Goal: Transaction & Acquisition: Purchase product/service

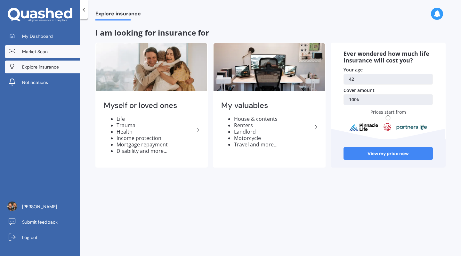
click at [32, 47] on link "Market Scan" at bounding box center [42, 51] width 75 height 13
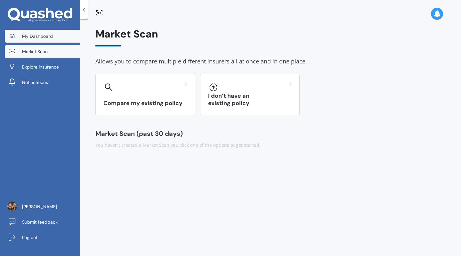
click at [35, 39] on link "My Dashboard" at bounding box center [42, 36] width 75 height 13
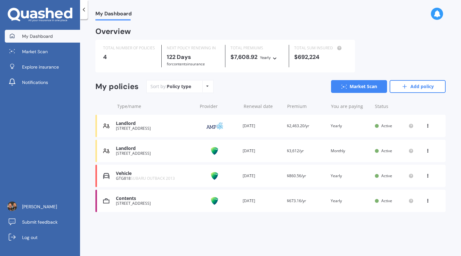
click at [226, 84] on div "Sort by: Policy type Policy type Alphabetical Date added Renewing next Market S…" at bounding box center [295, 86] width 299 height 13
click at [52, 62] on link "Explore insurance" at bounding box center [42, 66] width 75 height 13
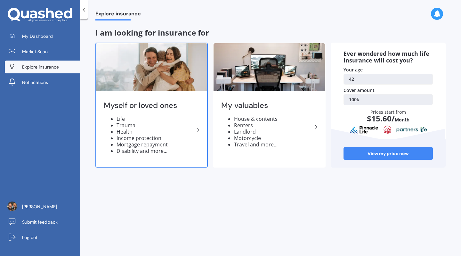
click at [166, 128] on li "Health" at bounding box center [155, 131] width 78 height 6
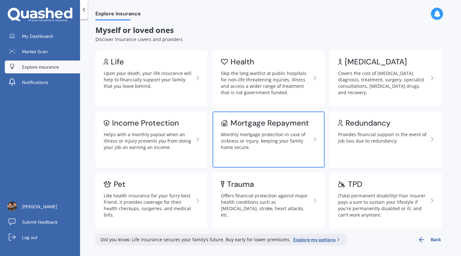
scroll to position [4, 0]
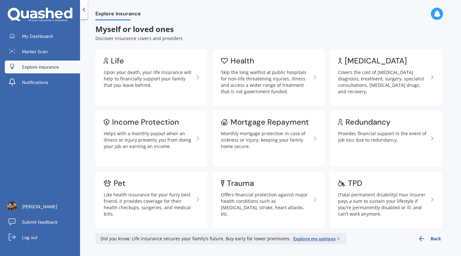
click at [86, 9] on icon at bounding box center [84, 9] width 6 height 6
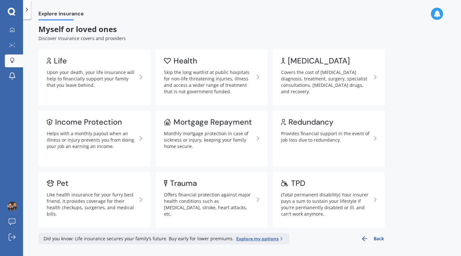
click at [28, 12] on icon at bounding box center [27, 9] width 6 height 6
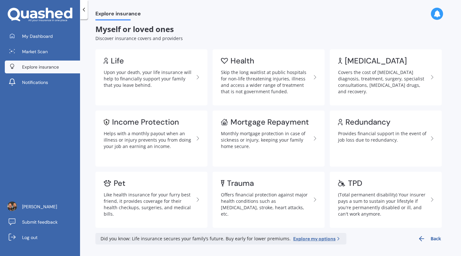
click at [29, 69] on span "Explore insurance" at bounding box center [40, 67] width 37 height 6
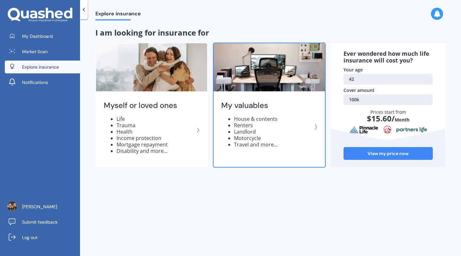
click at [268, 150] on div "My valuables House & contents Renters Landlord Motorcycle Travel and more..." at bounding box center [268, 127] width 111 height 68
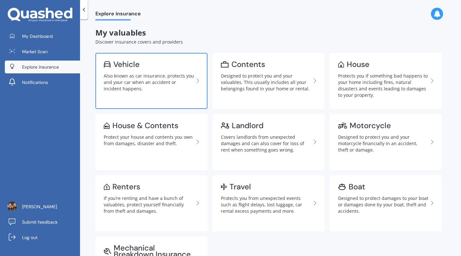
click at [161, 83] on div "Also known as car insurance, protects you and your car when an accident or inci…" at bounding box center [149, 82] width 90 height 19
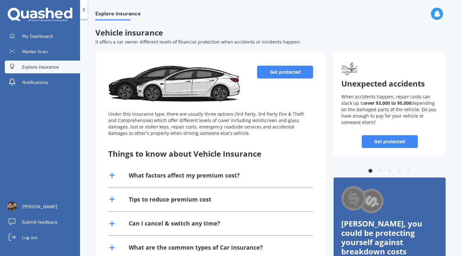
click at [268, 71] on link "Get protected" at bounding box center [285, 72] width 56 height 13
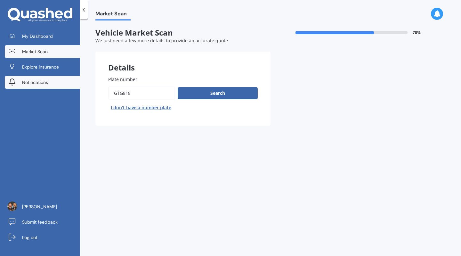
drag, startPoint x: 141, startPoint y: 93, endPoint x: 70, endPoint y: 88, distance: 71.2
click at [70, 88] on div "My Dashboard Market Scan Explore insurance Notifications [PERSON_NAME] Submit f…" at bounding box center [230, 128] width 461 height 256
type input "yo5210"
click at [0, 0] on button "Next" at bounding box center [0, 0] width 0 height 0
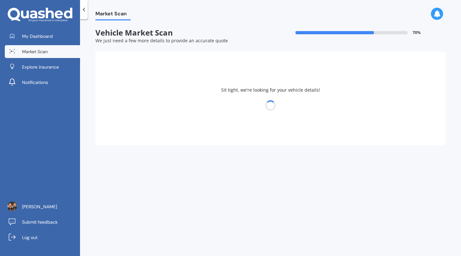
select select "TOYOTA"
select select "COROLLA"
select select "07"
select select "09"
select select "1982"
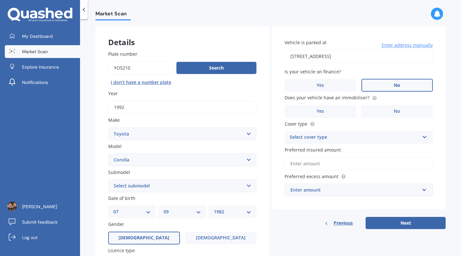
scroll to position [32, 0]
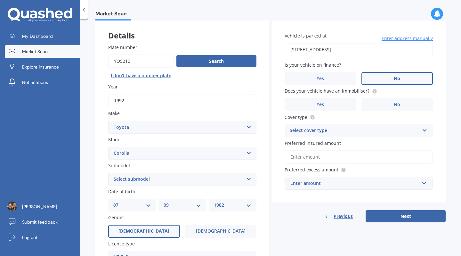
click at [192, 180] on select "Select submodel (All other) Axio Diesel [PERSON_NAME] 2WD [PERSON_NAME] 4WD FXG…" at bounding box center [182, 178] width 148 height 13
select select "FXGT"
click at [108, 173] on select "Select submodel (All other) Axio Diesel [PERSON_NAME] 2WD [PERSON_NAME] 4WD FXG…" at bounding box center [182, 178] width 148 height 13
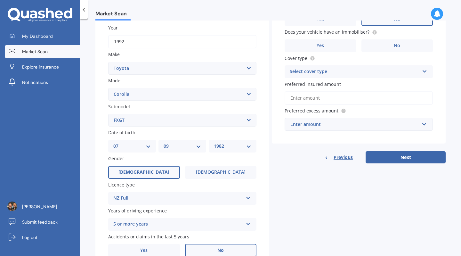
scroll to position [96, 0]
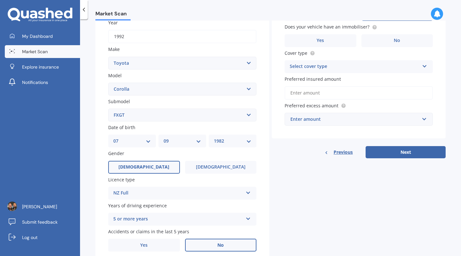
click at [143, 137] on div "DD 01 02 03 04 05 06 07 08 09 10 11 12 13 14 15 16 17 18 19 20 21 22 23 24 25 2…" at bounding box center [132, 140] width 48 height 13
click at [143, 143] on select "DD 01 02 03 04 05 06 07 08 09 10 11 12 13 14 15 16 17 18 19 20 21 22 23 24 25 2…" at bounding box center [131, 140] width 37 height 7
select select "23"
click at [113, 138] on select "DD 01 02 03 04 05 06 07 08 09 10 11 12 13 14 15 16 17 18 19 20 21 22 23 24 25 2…" at bounding box center [131, 140] width 37 height 7
click at [187, 150] on div "Plate number Search I don’t have a number plate Year [DATE] Make Select make AC…" at bounding box center [182, 115] width 174 height 297
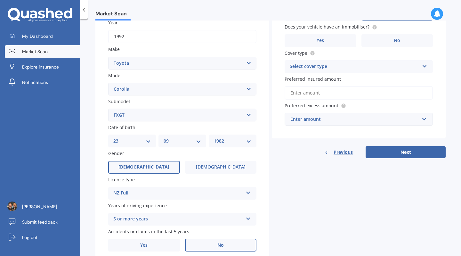
click at [187, 144] on select "MM 01 02 03 04 05 06 07 08 09 10 11 12" at bounding box center [182, 140] width 37 height 7
select select "05"
click at [164, 138] on select "MM 01 02 03 04 05 06 07 08 09 10 11 12" at bounding box center [182, 140] width 37 height 7
click at [239, 144] on select "YYYY 2025 2024 2023 2022 2021 2020 2019 2018 2017 2016 2015 2014 2013 2012 2011…" at bounding box center [232, 140] width 37 height 7
select select "2007"
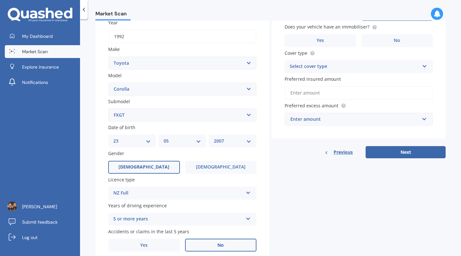
click at [214, 138] on select "YYYY 2025 2024 2023 2022 2021 2020 2019 2018 2017 2016 2015 2014 2013 2012 2011…" at bounding box center [232, 140] width 37 height 7
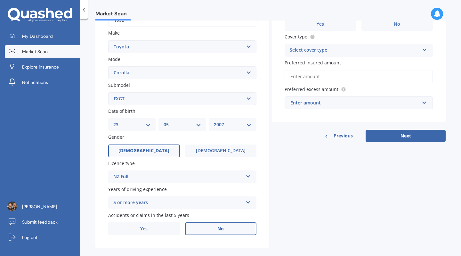
scroll to position [123, 0]
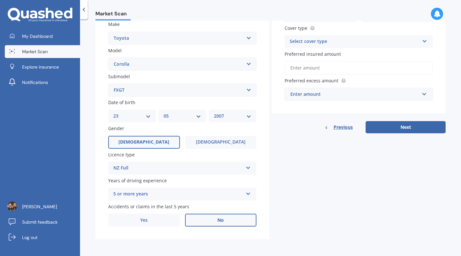
click at [180, 167] on div "NZ Full" at bounding box center [178, 168] width 130 height 8
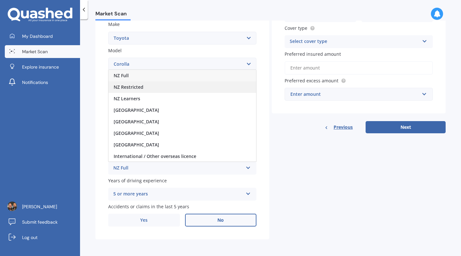
click at [162, 89] on div "NZ Restricted" at bounding box center [182, 87] width 148 height 12
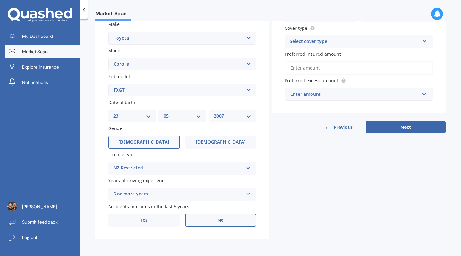
click at [174, 200] on div "5 or more years 5 or more years 4 years 3 years 2 years 1 year" at bounding box center [182, 194] width 148 height 13
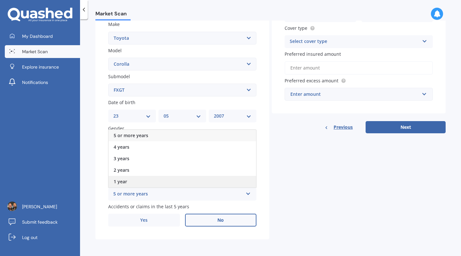
click at [173, 178] on div "1 year" at bounding box center [182, 182] width 148 height 12
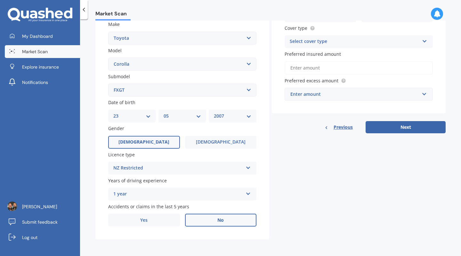
click at [202, 222] on label "No" at bounding box center [221, 219] width 72 height 13
click at [0, 0] on input "No" at bounding box center [0, 0] width 0 height 0
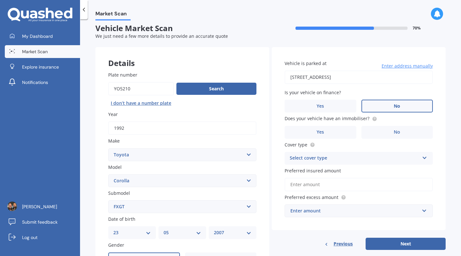
scroll to position [0, 0]
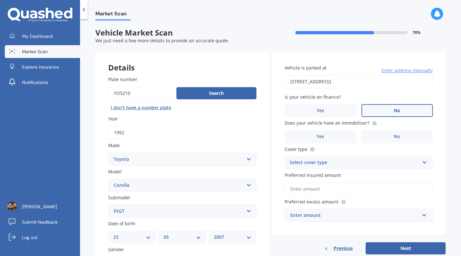
drag, startPoint x: 400, startPoint y: 79, endPoint x: 267, endPoint y: 76, distance: 133.8
click at [267, 76] on div "Details Plate number Search I don’t have a number plate Year [DATE] Make Select…" at bounding box center [270, 206] width 350 height 309
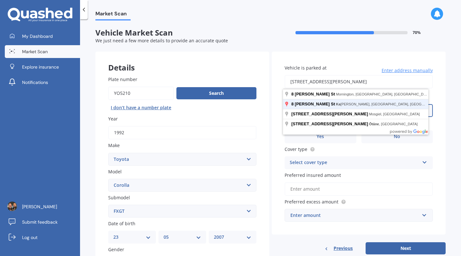
click at [365, 242] on button "Next" at bounding box center [405, 248] width 80 height 12
type input "[STREET_ADDRESS][PERSON_NAME]"
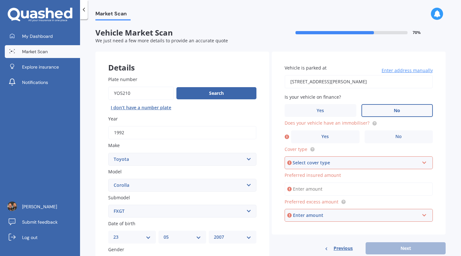
click at [380, 112] on label "No" at bounding box center [397, 110] width 72 height 13
click at [0, 0] on input "No" at bounding box center [0, 0] width 0 height 0
click at [320, 143] on label "Yes" at bounding box center [325, 136] width 68 height 13
click at [0, 0] on input "Yes" at bounding box center [0, 0] width 0 height 0
click at [360, 162] on div "Select cover type" at bounding box center [355, 162] width 126 height 7
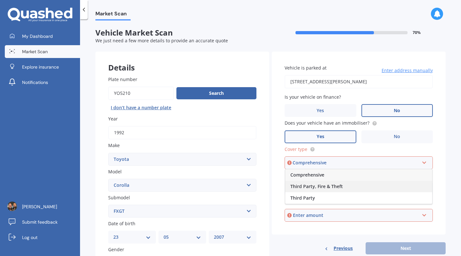
click at [356, 187] on div "Third Party, Fire & Theft" at bounding box center [358, 186] width 147 height 12
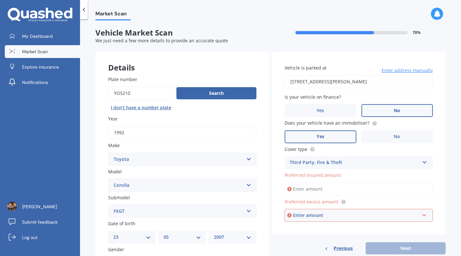
click at [330, 188] on input "Preferred insured amount" at bounding box center [358, 188] width 148 height 13
click at [337, 176] on span "Preferred insured amount" at bounding box center [312, 175] width 56 height 6
click at [337, 182] on input "Preferred insured amount" at bounding box center [358, 188] width 148 height 13
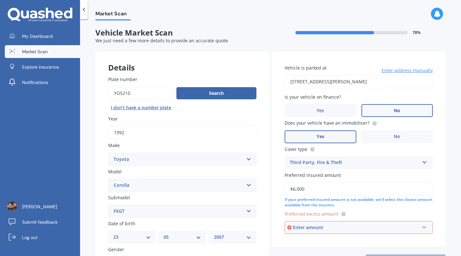
type input "$6,000"
click at [356, 210] on div "Vehicle is parked at [STREET_ADDRESS][PERSON_NAME] Enter address manually Is yo…" at bounding box center [359, 149] width 174 height 195
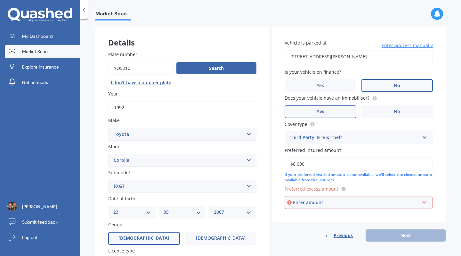
scroll to position [64, 0]
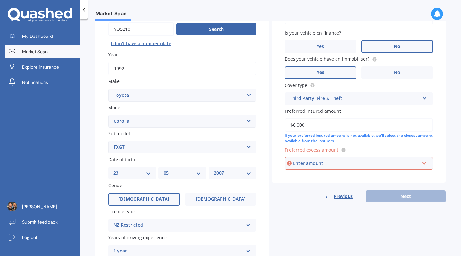
click at [322, 167] on div "Enter amount" at bounding box center [356, 163] width 126 height 7
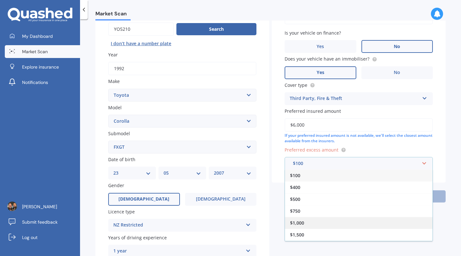
click at [312, 227] on div "$1,000" at bounding box center [359, 223] width 148 height 12
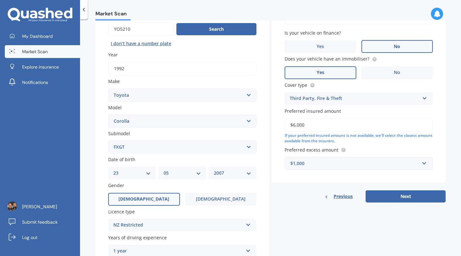
click at [321, 212] on div "Details Plate number Search I don’t have a number plate Year [DATE] Make Select…" at bounding box center [270, 142] width 350 height 309
click at [394, 201] on button "Next" at bounding box center [405, 196] width 80 height 12
select select "23"
select select "05"
select select "2007"
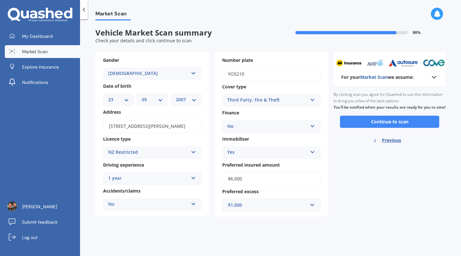
scroll to position [0, 0]
click at [374, 128] on button "Continue to scan" at bounding box center [389, 122] width 99 height 12
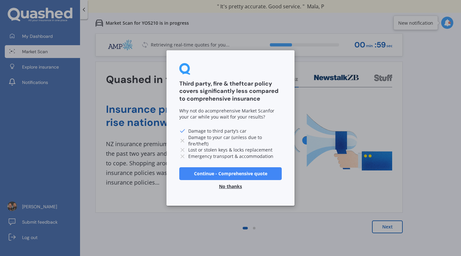
click at [228, 187] on button "No thanks" at bounding box center [230, 186] width 31 height 13
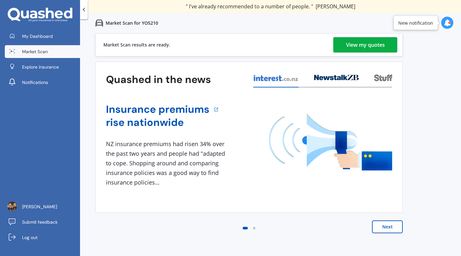
click at [376, 44] on div "View my quotes" at bounding box center [365, 44] width 39 height 15
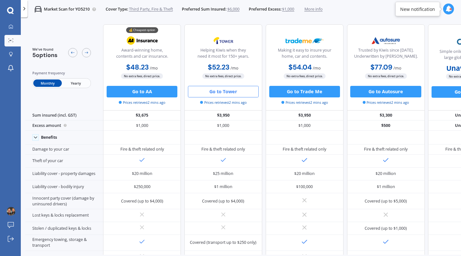
scroll to position [0, 1]
click at [232, 94] on button "Go to Tower" at bounding box center [222, 92] width 71 height 12
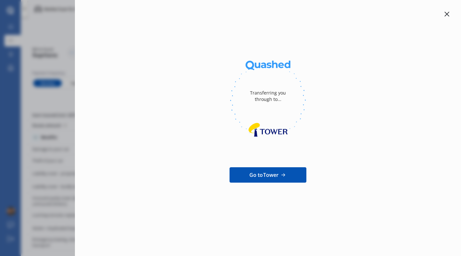
click at [281, 174] on icon at bounding box center [283, 175] width 7 height 6
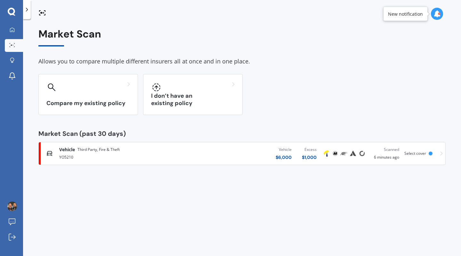
click at [103, 148] on span "Third Party, Fire & Theft" at bounding box center [98, 149] width 42 height 6
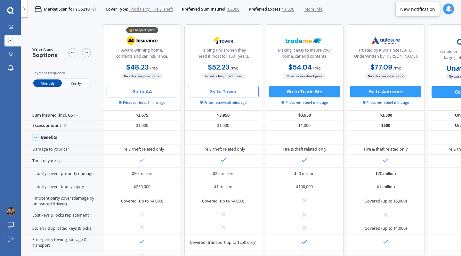
click at [151, 89] on button "Go to AA" at bounding box center [142, 92] width 71 height 12
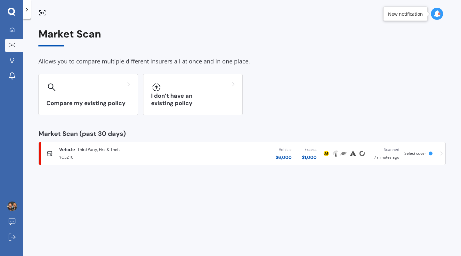
click at [242, 151] on div "Vehicle $ 6,000 Excess $ 1,000" at bounding box center [253, 153] width 138 height 19
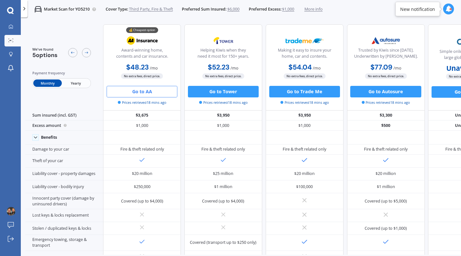
drag, startPoint x: 302, startPoint y: 255, endPoint x: 339, endPoint y: 252, distance: 36.6
click at [339, 252] on div "We've found 5 options Payment frequency Monthly Yearly 💰 Cheapest option Award-…" at bounding box center [243, 147] width 436 height 254
